Goal: Task Accomplishment & Management: Manage account settings

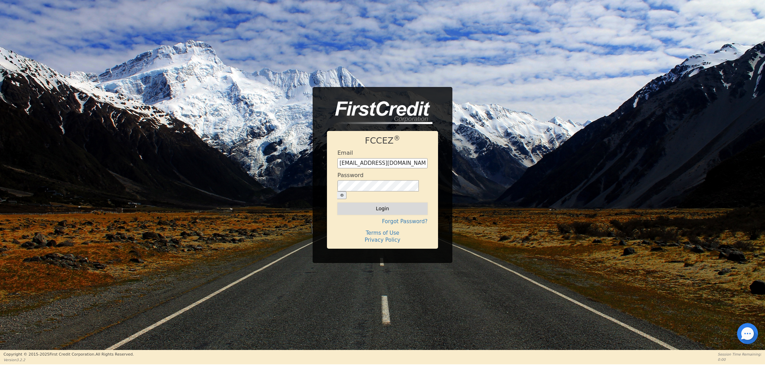
click at [377, 205] on button "Login" at bounding box center [382, 208] width 90 height 12
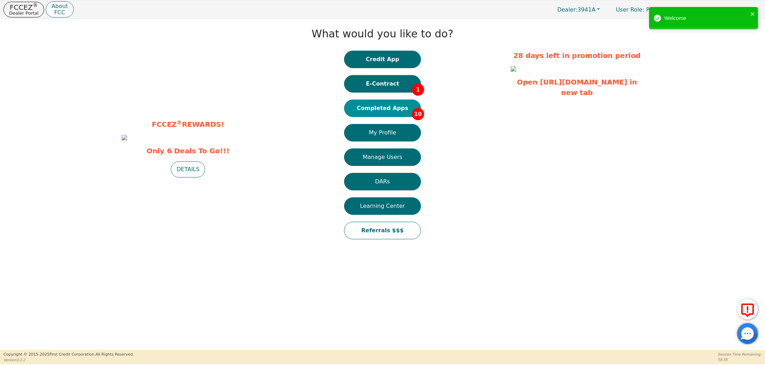
click at [378, 108] on button "Completed Apps 10" at bounding box center [382, 108] width 77 height 17
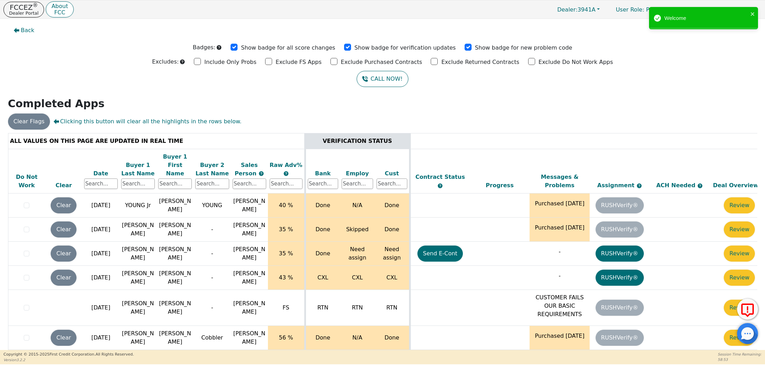
click at [99, 169] on div "Date" at bounding box center [101, 173] width 34 height 8
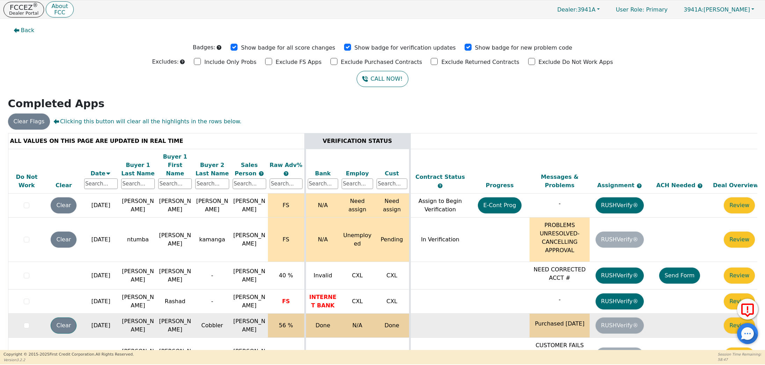
click at [59, 317] on button "Clear" at bounding box center [64, 325] width 26 height 16
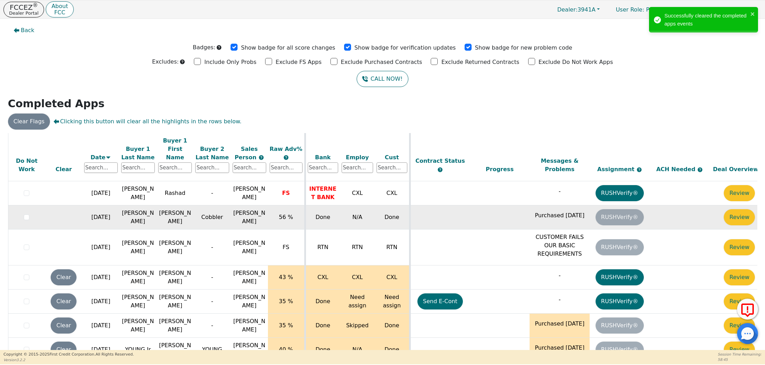
scroll to position [109, 0]
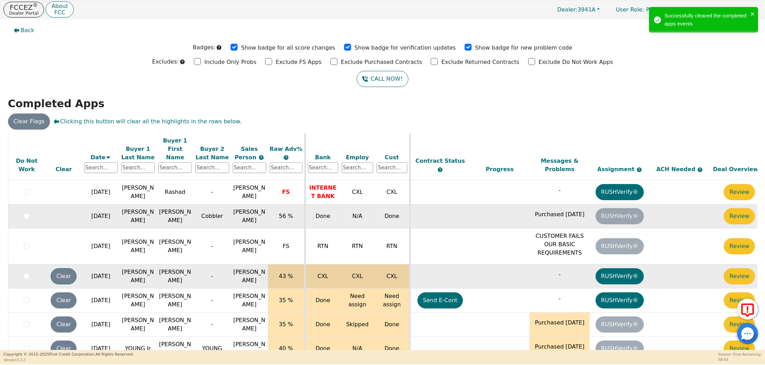
click at [64, 268] on button "Clear" at bounding box center [64, 276] width 26 height 16
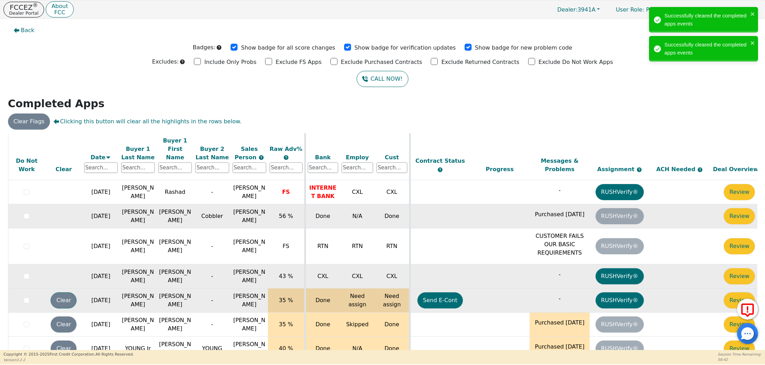
click at [65, 292] on button "Clear" at bounding box center [64, 300] width 26 height 16
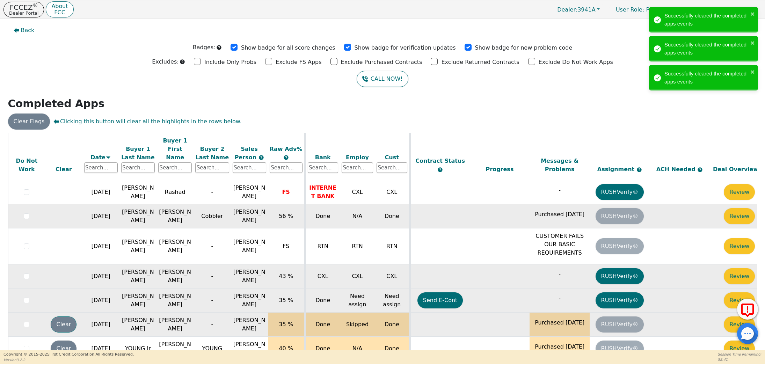
click at [66, 316] on button "Clear" at bounding box center [64, 324] width 26 height 16
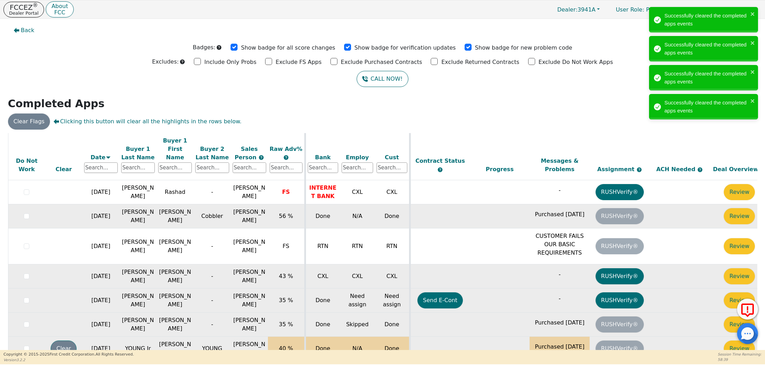
click at [61, 340] on button "Clear" at bounding box center [64, 348] width 26 height 16
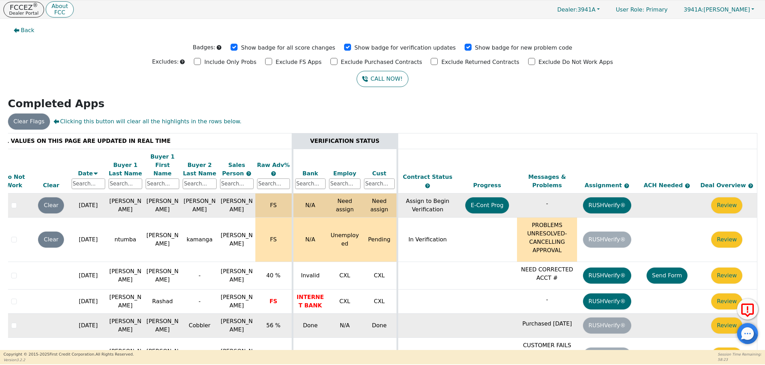
scroll to position [0, 0]
